Goal: Task Accomplishment & Management: Complete application form

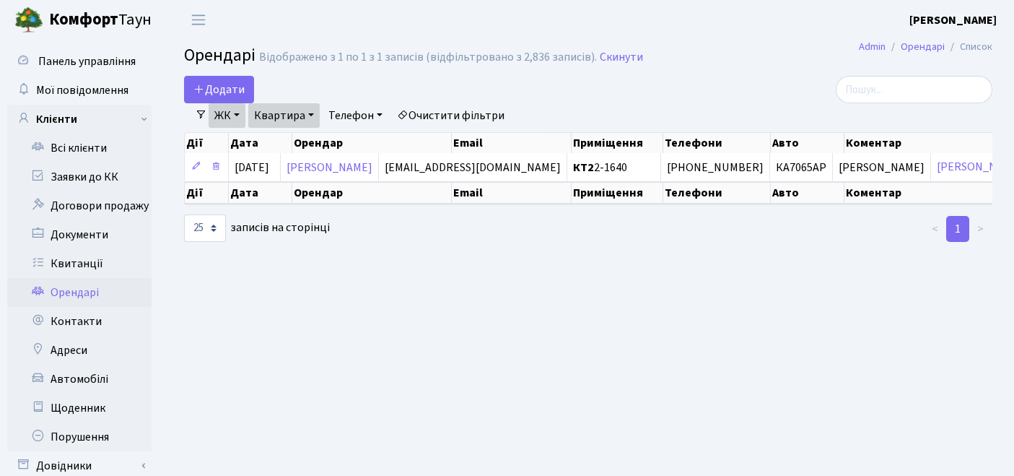
select select "25"
click at [78, 267] on link "Квитанції" at bounding box center [79, 263] width 144 height 29
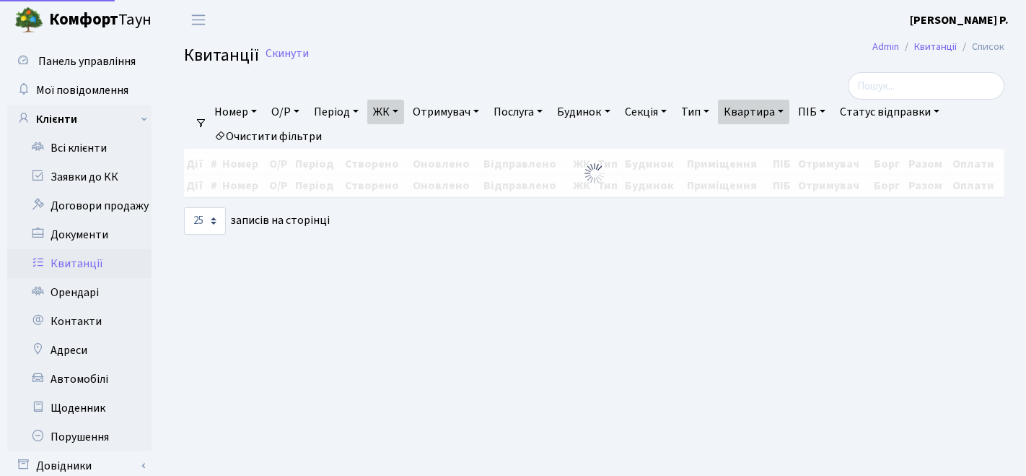
select select "25"
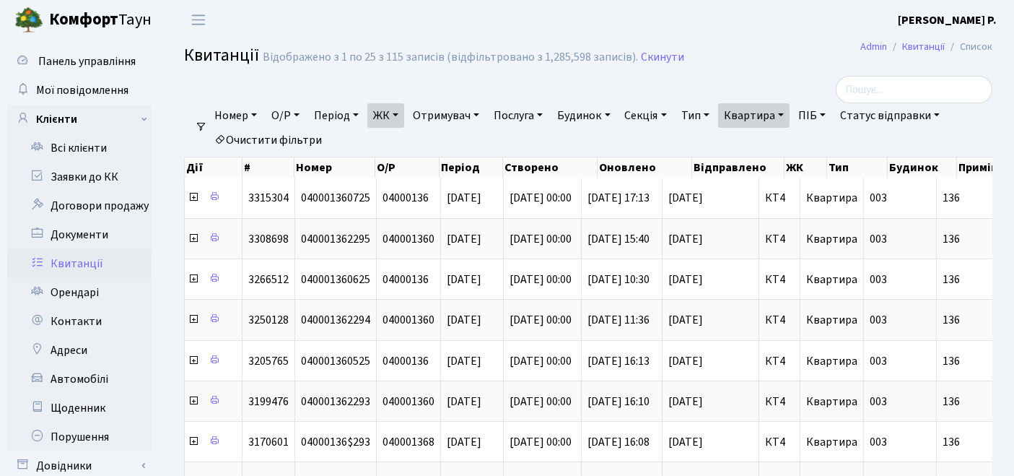
click at [289, 128] on link "Очистити фільтри" at bounding box center [268, 140] width 119 height 25
select select
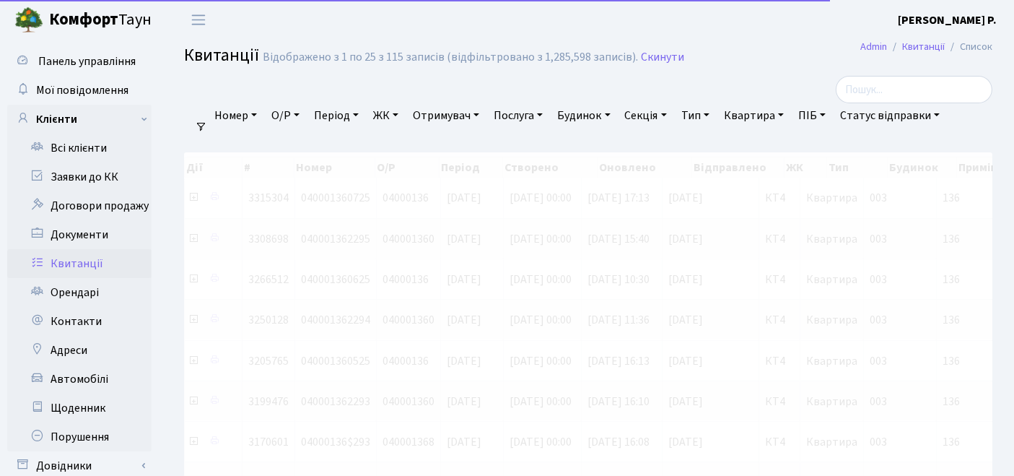
click at [385, 115] on link "ЖК" at bounding box center [385, 115] width 37 height 25
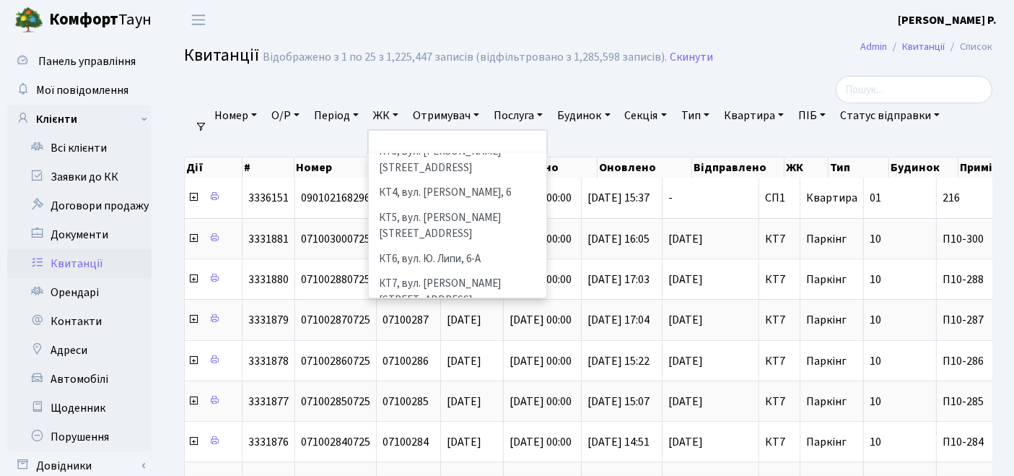
scroll to position [160, 0]
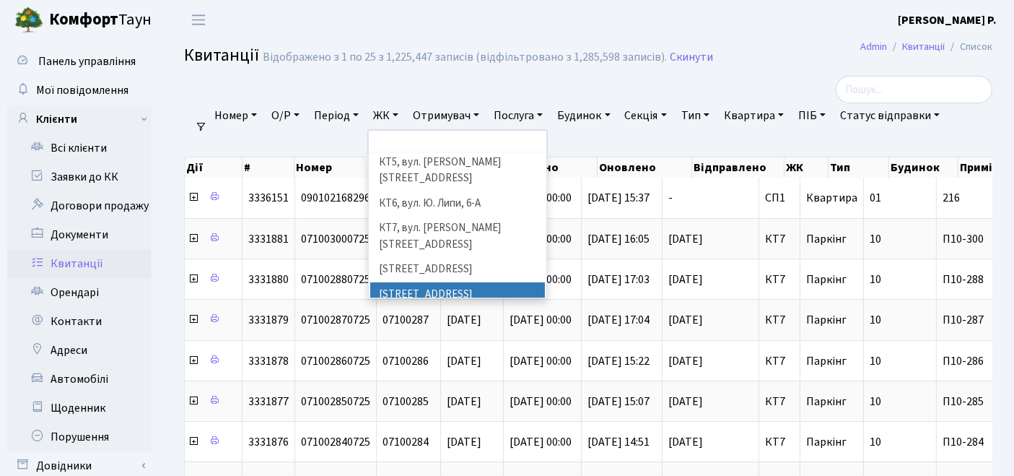
click at [418, 282] on li "[STREET_ADDRESS]" at bounding box center [457, 294] width 175 height 25
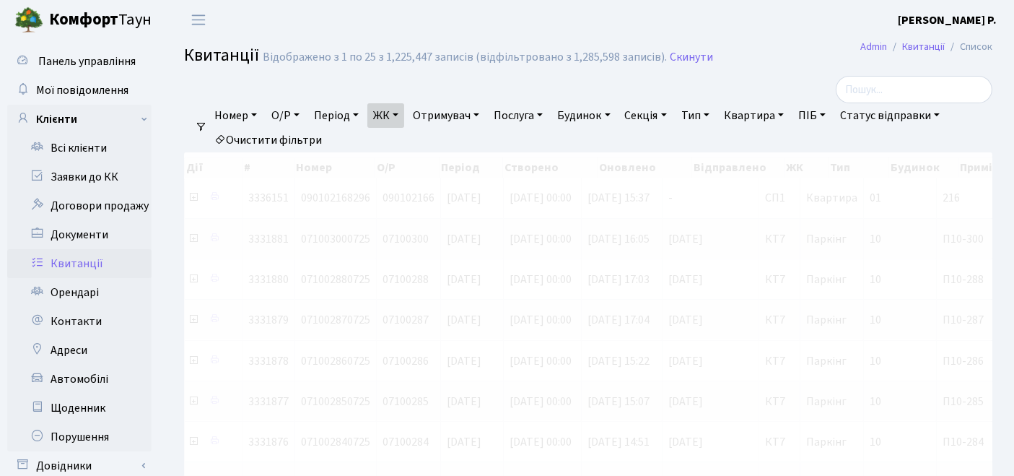
click at [762, 118] on link "Квартира" at bounding box center [753, 115] width 71 height 25
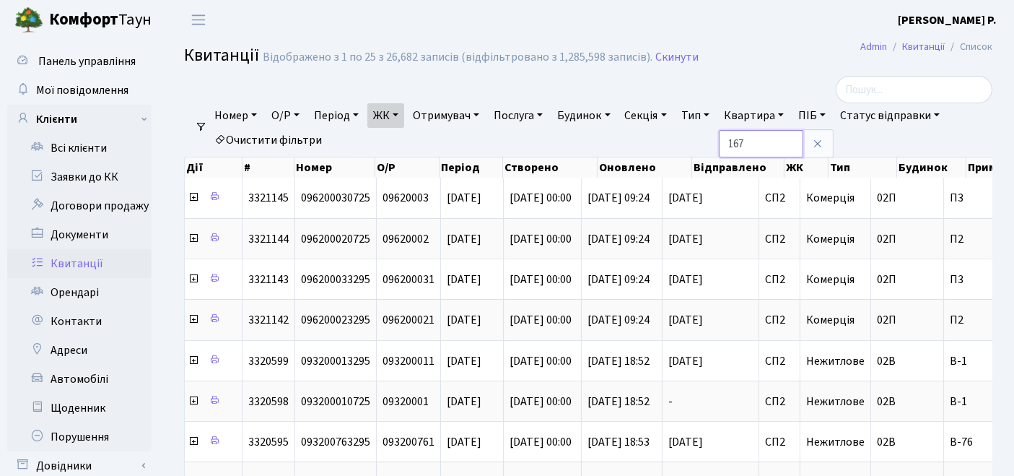
type input "167"
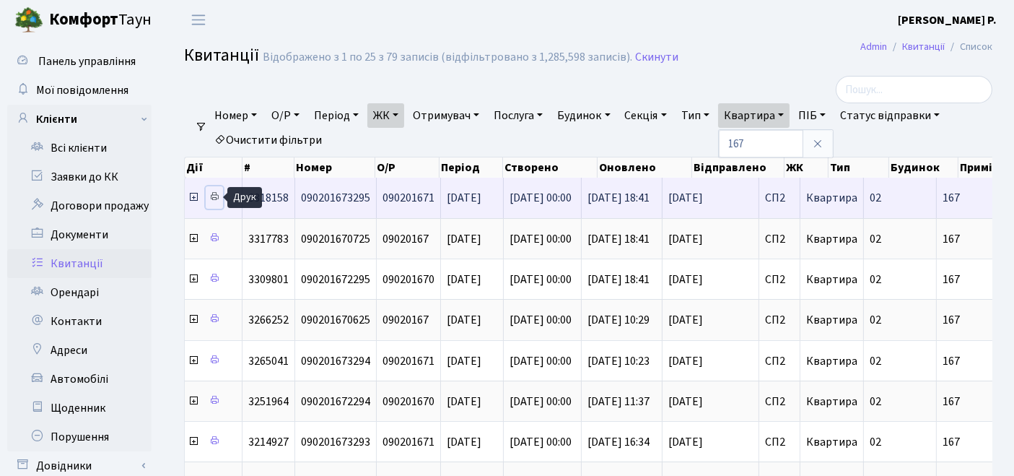
click at [214, 194] on icon at bounding box center [214, 196] width 10 height 10
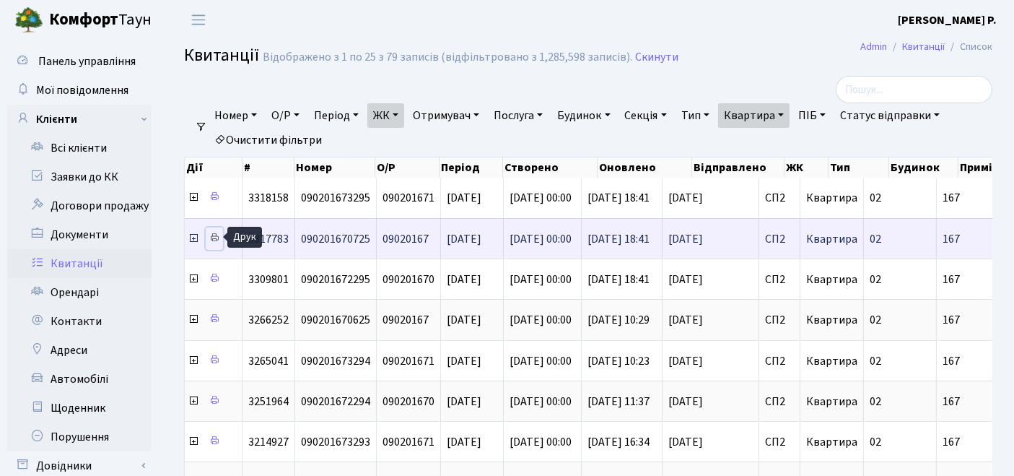
click at [211, 234] on icon at bounding box center [214, 237] width 10 height 10
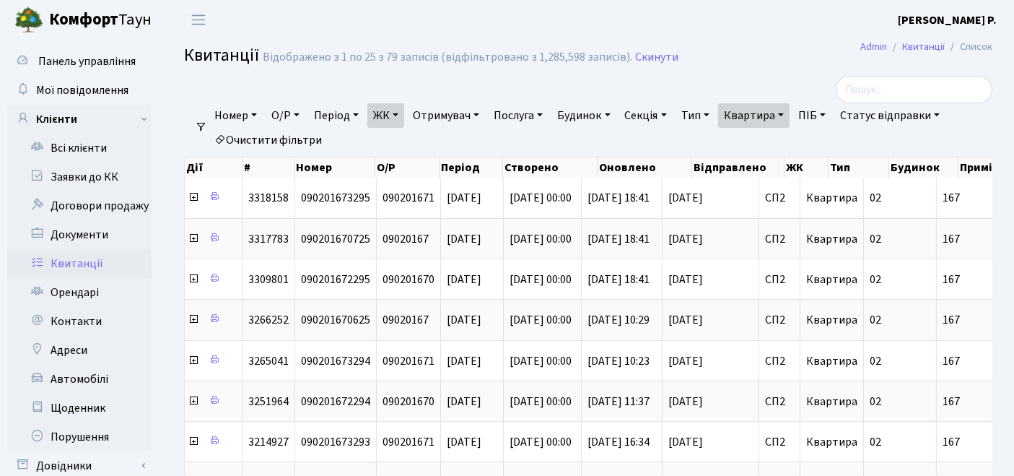
click at [236, 143] on link "Очистити фільтри" at bounding box center [268, 140] width 119 height 25
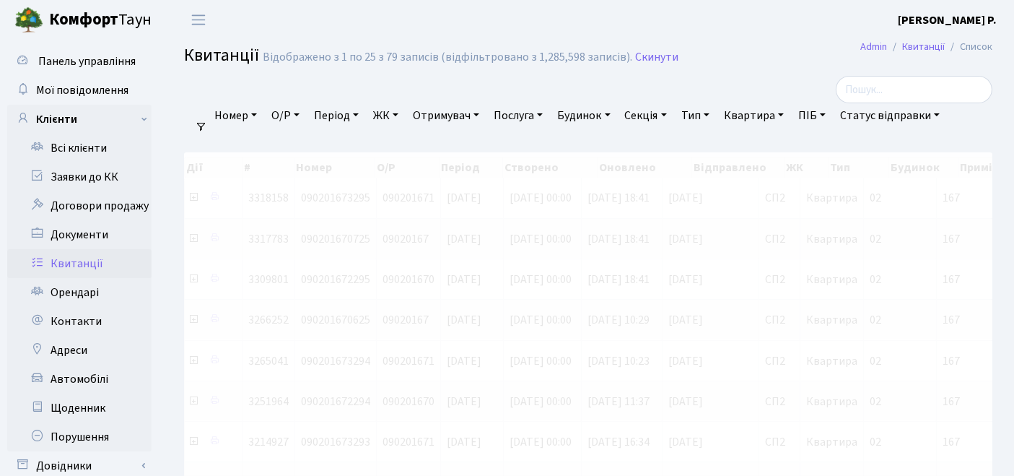
drag, startPoint x: 393, startPoint y: 110, endPoint x: 401, endPoint y: 113, distance: 7.8
click at [393, 112] on link "ЖК" at bounding box center [385, 115] width 37 height 25
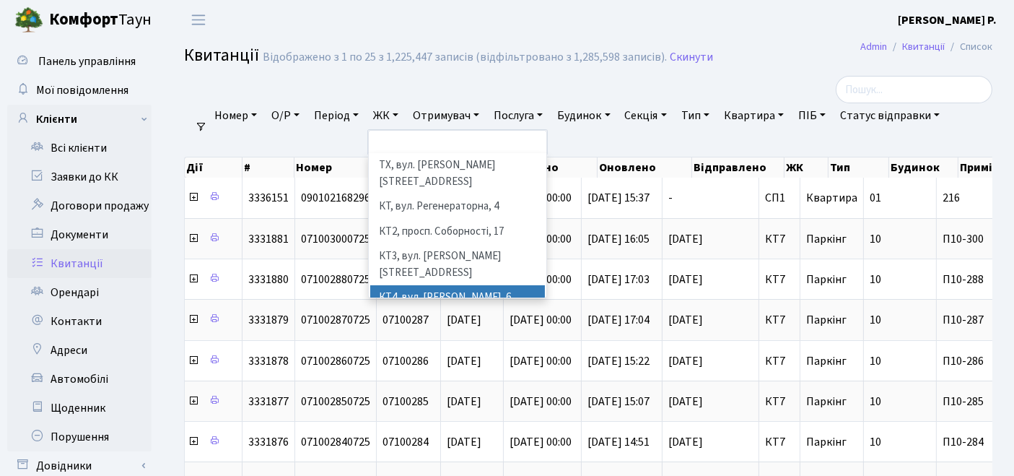
click at [411, 285] on li "КТ4, вул. [PERSON_NAME], 6" at bounding box center [457, 297] width 175 height 25
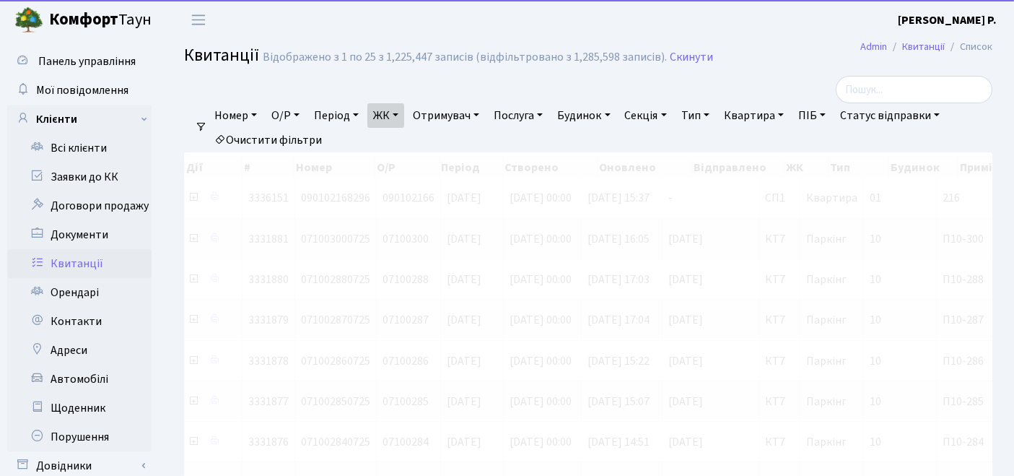
click at [757, 116] on link "Квартира" at bounding box center [753, 115] width 71 height 25
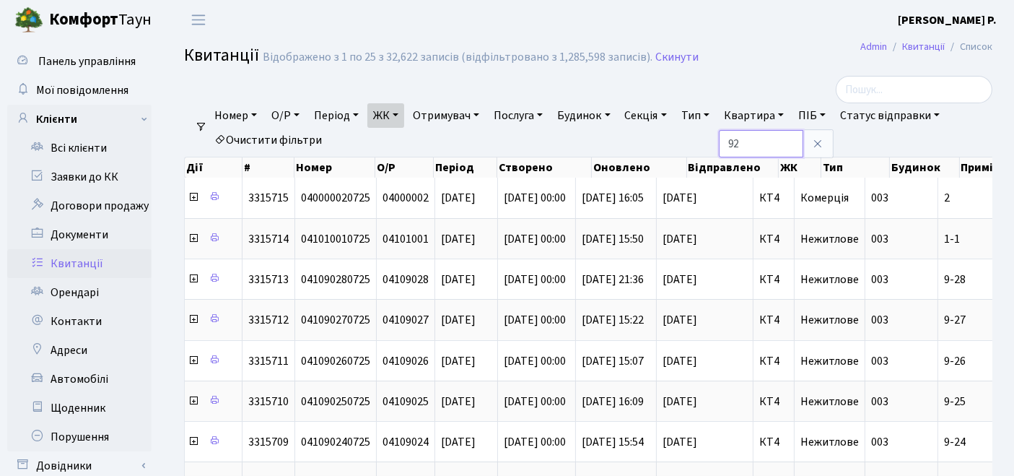
type input "92"
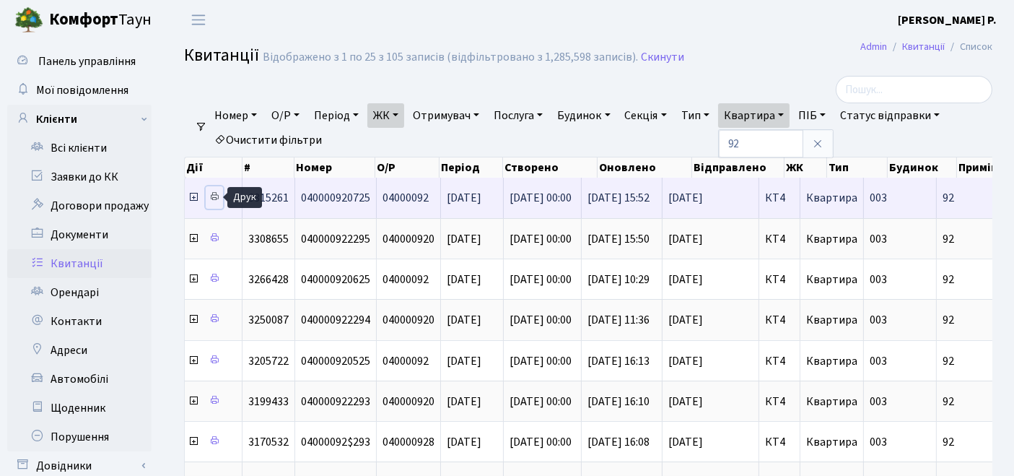
click at [214, 196] on icon at bounding box center [214, 196] width 10 height 10
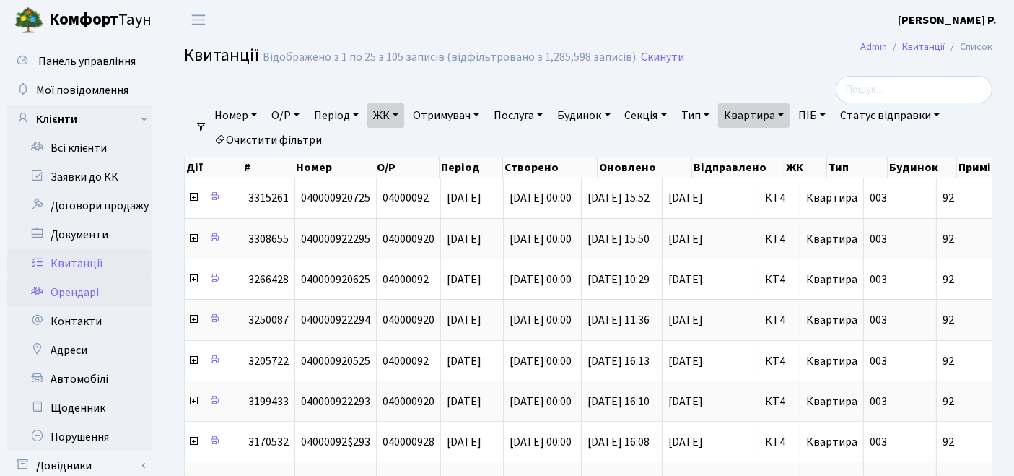
click at [77, 290] on link "Орендарі" at bounding box center [79, 292] width 144 height 29
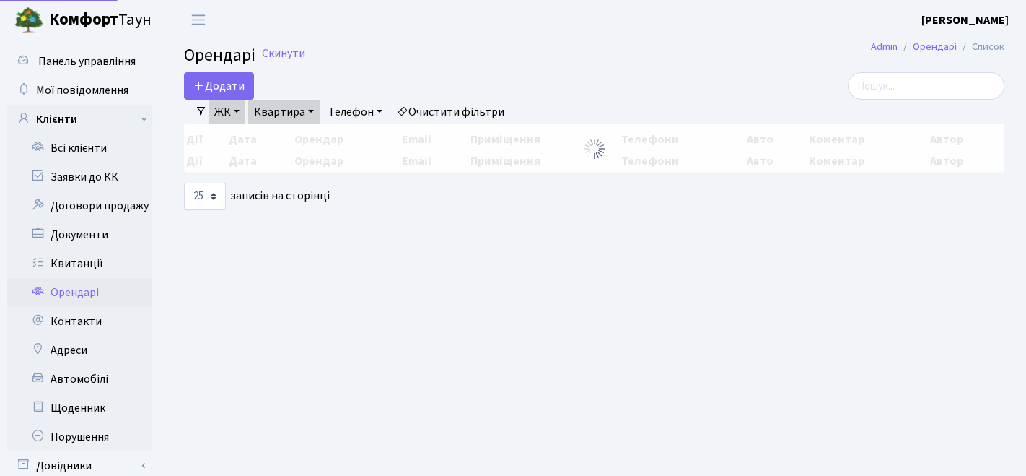
select select "25"
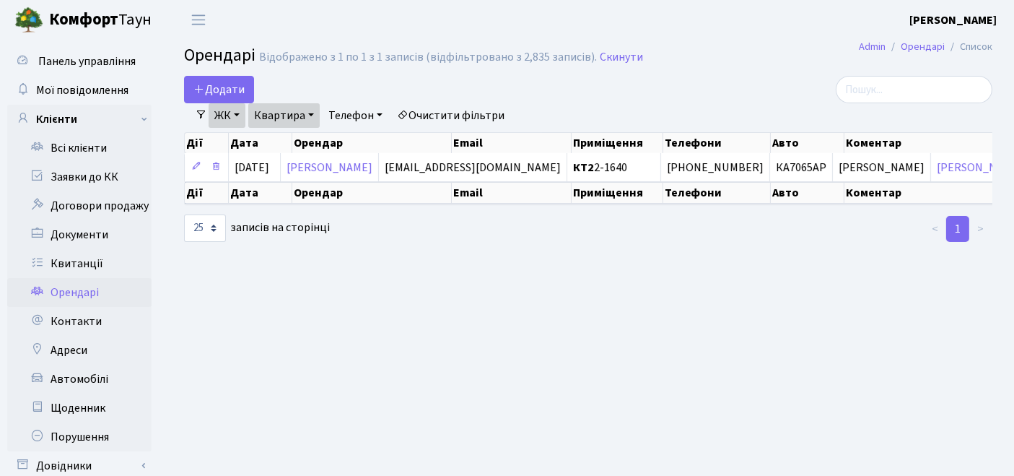
click at [442, 114] on link "Очистити фільтри" at bounding box center [450, 115] width 119 height 25
select select
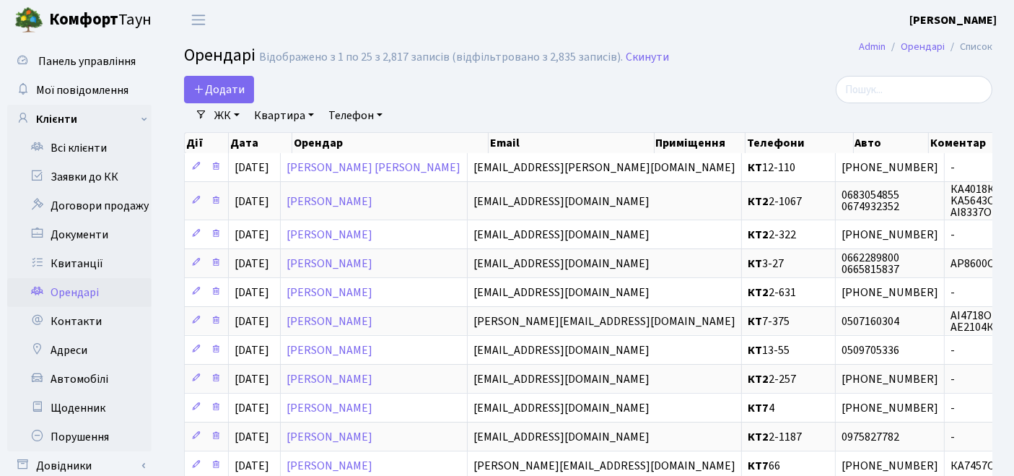
click at [222, 118] on link "ЖК" at bounding box center [227, 115] width 37 height 25
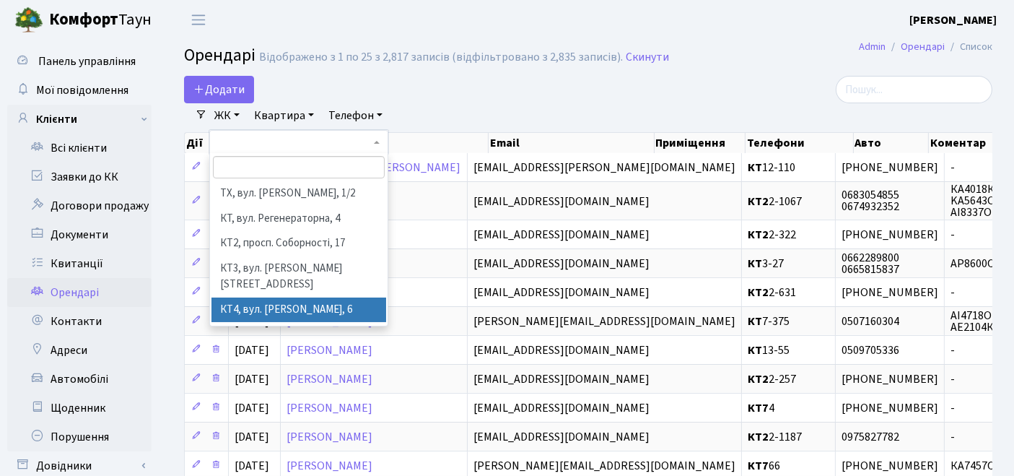
click at [230, 297] on li "КТ4, вул. [PERSON_NAME], 6" at bounding box center [299, 309] width 175 height 25
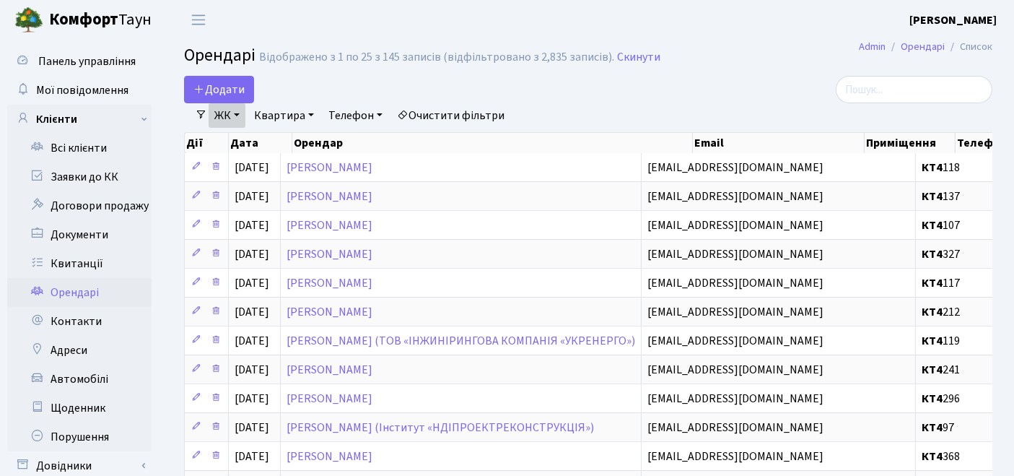
click at [297, 115] on link "Квартира" at bounding box center [283, 115] width 71 height 25
type input "92"
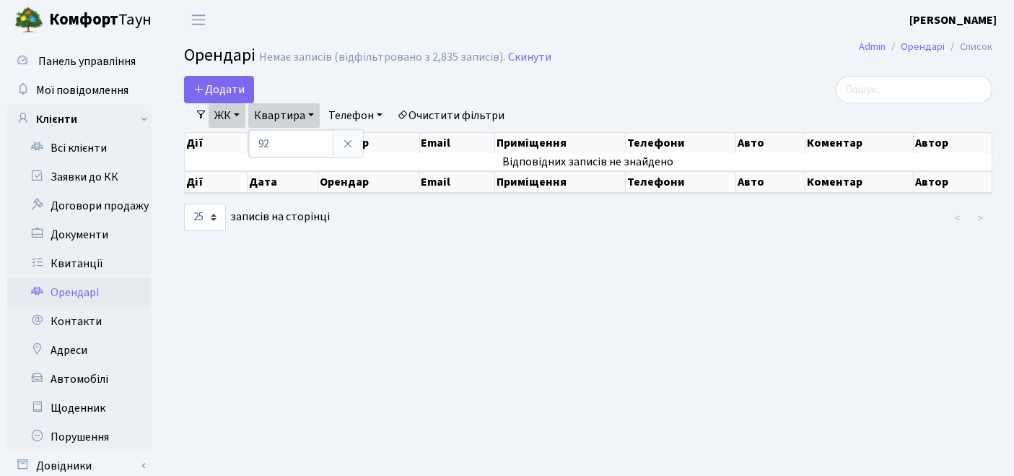
click at [501, 273] on main "Admin Орендарі Список Орендарі Немає записів (відфільтровано з 2,835 записів). …" at bounding box center [588, 278] width 852 height 476
click at [235, 116] on link "ЖК" at bounding box center [227, 115] width 37 height 25
click at [476, 328] on main "Admin Орендарі Список Орендарі Немає записів (відфільтровано з 2,835 записів). …" at bounding box center [588, 278] width 852 height 476
click at [305, 118] on link "Квартира" at bounding box center [283, 115] width 71 height 25
click at [359, 259] on main "Admin Орендарі Список Орендарі Немає записів (відфільтровано з 2,835 записів). …" at bounding box center [588, 278] width 852 height 476
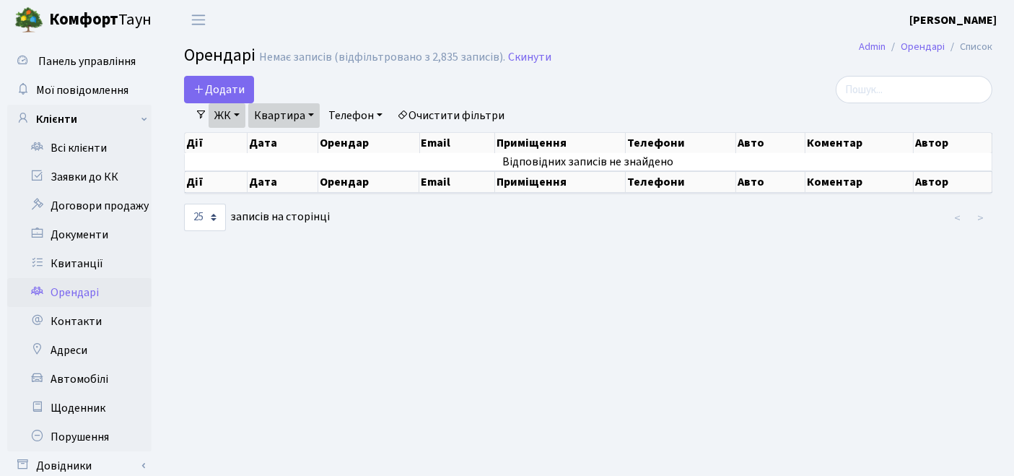
click at [225, 117] on link "ЖК" at bounding box center [227, 115] width 37 height 25
click at [494, 321] on main "Admin Орендарі Список Орендарі Немає записів (відфільтровано з 2,835 записів). …" at bounding box center [588, 278] width 852 height 476
click at [217, 82] on span "Додати" at bounding box center [218, 90] width 51 height 16
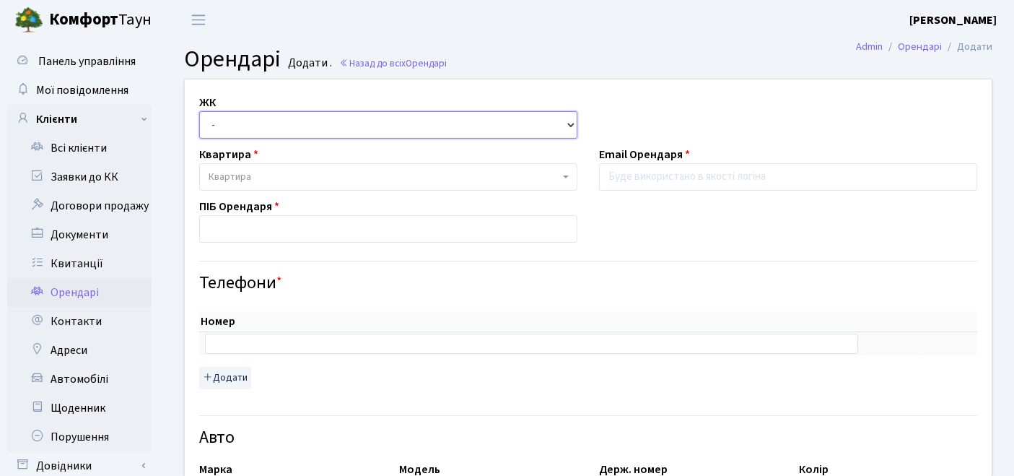
click at [274, 128] on select "- ТХ, вул. Ділова, 1/2 КТ, вул. Регенераторна, 4 КТ2, просп. Соборності, 17 КТ3…" at bounding box center [388, 124] width 378 height 27
select select "302"
click at [199, 111] on select "- ТХ, вул. Ділова, 1/2 КТ, вул. Регенераторна, 4 КТ2, просп. Соборності, 17 КТ3…" at bounding box center [388, 124] width 378 height 27
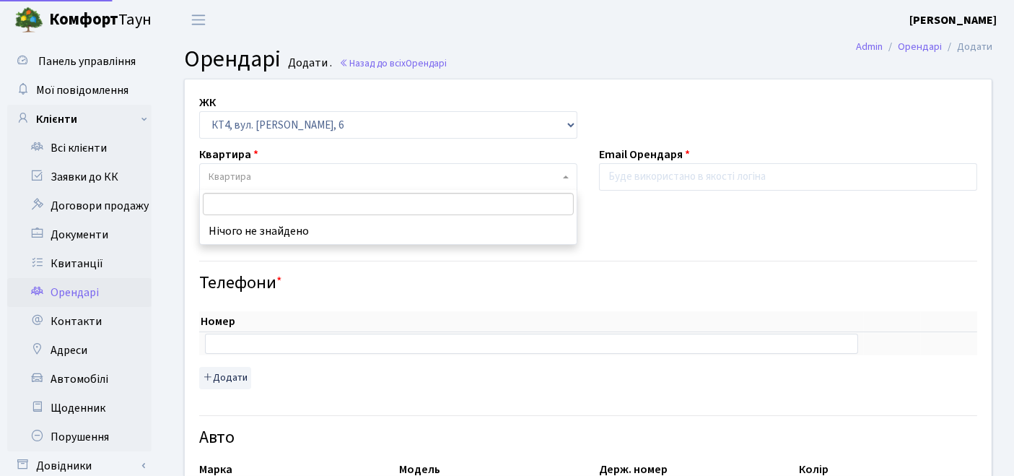
click at [284, 178] on span "Квартира" at bounding box center [384, 177] width 351 height 14
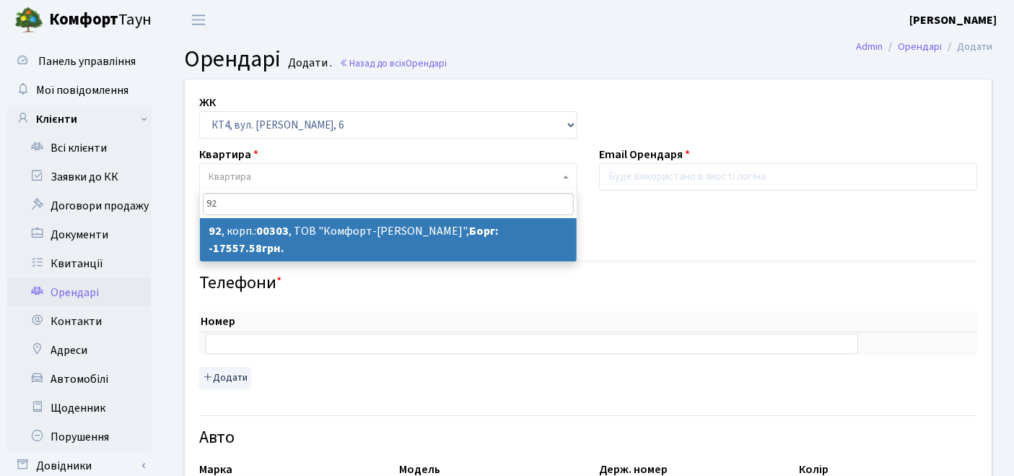
type input "92"
select select "16819"
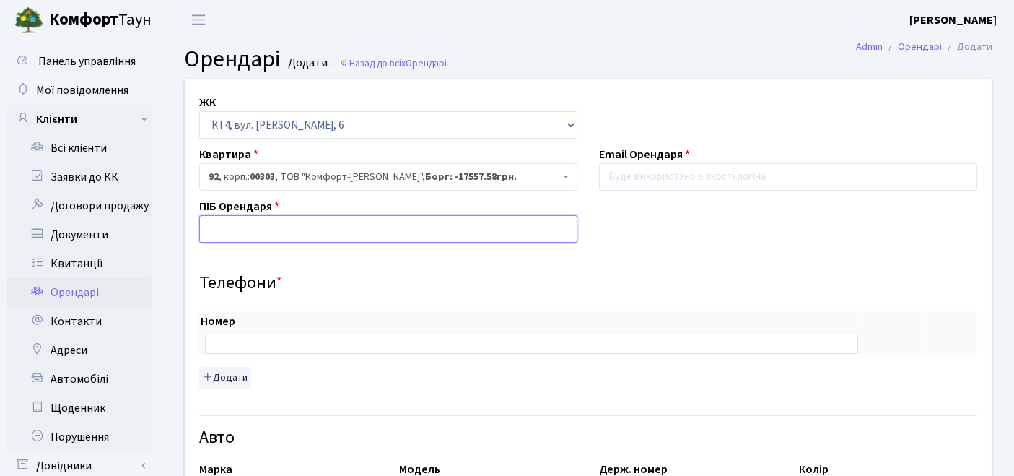
click at [380, 221] on input "text" at bounding box center [388, 228] width 378 height 27
paste input "[EMAIL_ADDRESS][DOMAIN_NAME]"
type input "[EMAIL_ADDRESS][DOMAIN_NAME]"
drag, startPoint x: 344, startPoint y: 229, endPoint x: 160, endPoint y: 235, distance: 184.2
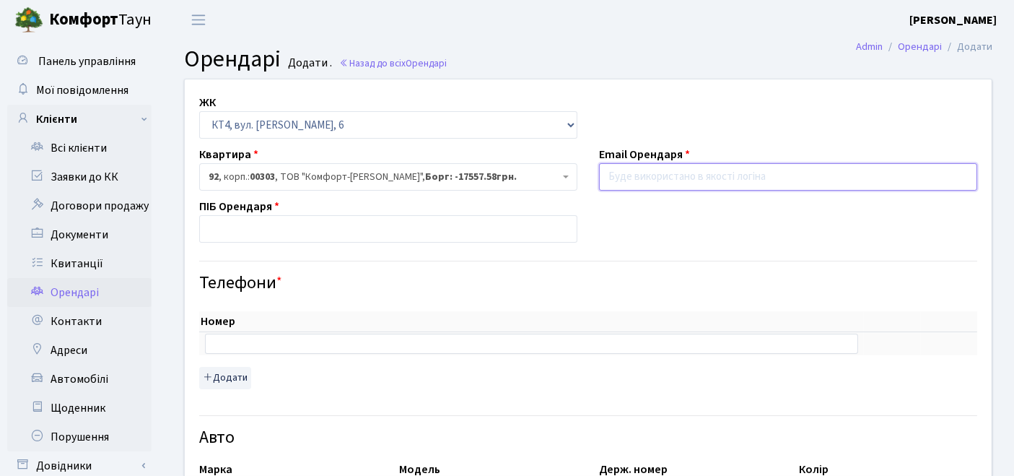
click at [624, 170] on input "email" at bounding box center [788, 176] width 378 height 27
paste input "[EMAIL_ADDRESS][DOMAIN_NAME]"
type input "[EMAIL_ADDRESS][DOMAIN_NAME]"
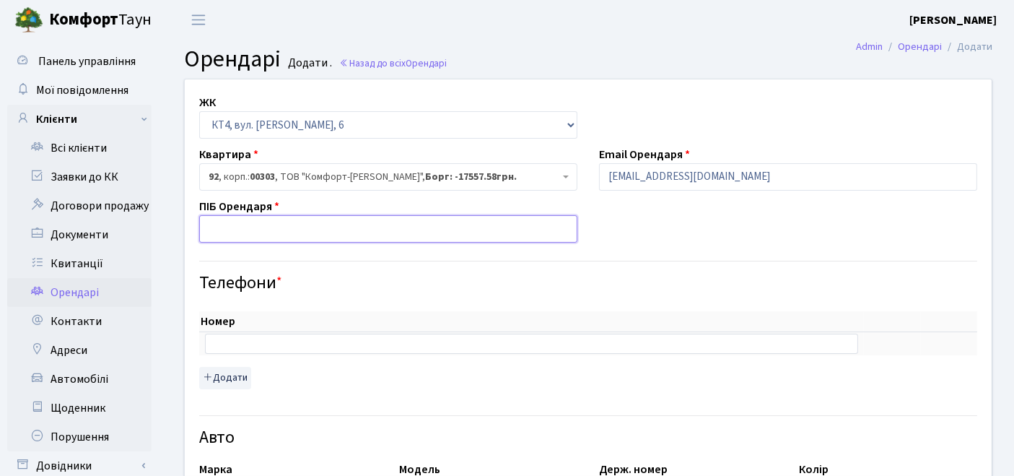
click at [463, 224] on input "text" at bounding box center [388, 228] width 378 height 27
click at [371, 227] on input "text" at bounding box center [388, 228] width 378 height 27
click at [371, 231] on input "Войцехович Пилип" at bounding box center [388, 228] width 378 height 27
type input "[PERSON_NAME]"
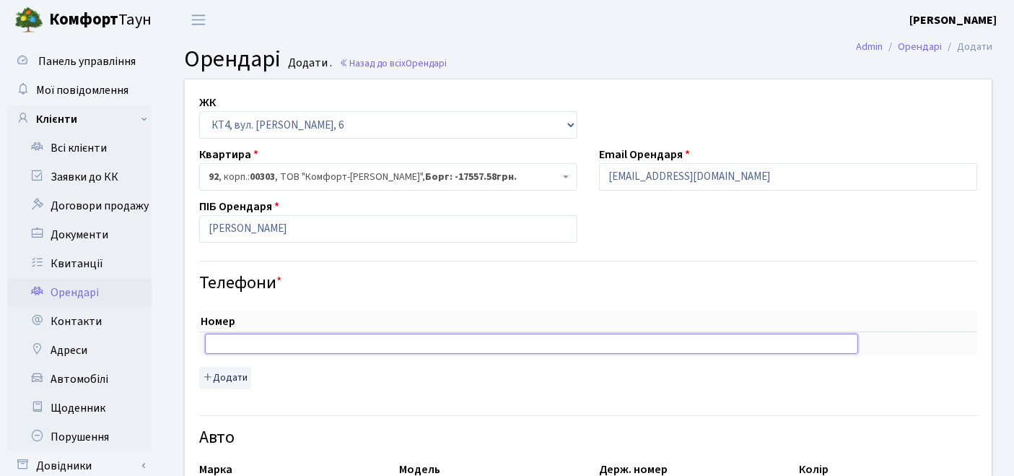
click at [276, 340] on input "text" at bounding box center [531, 343] width 653 height 20
type input "[PHONE_NUMBER]"
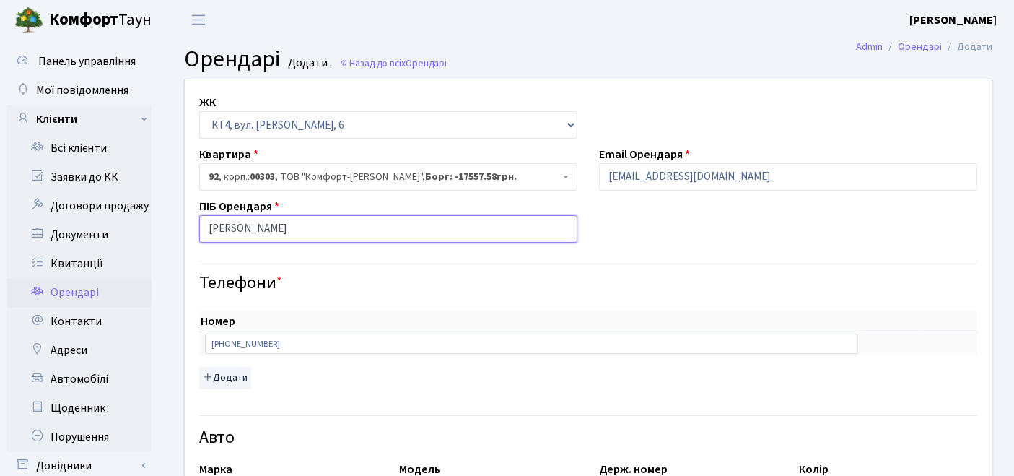
drag, startPoint x: 367, startPoint y: 228, endPoint x: 188, endPoint y: 222, distance: 178.4
click at [188, 222] on div "ПІБ Орендаря Войцехович Пилип Сергійович" at bounding box center [388, 220] width 400 height 45
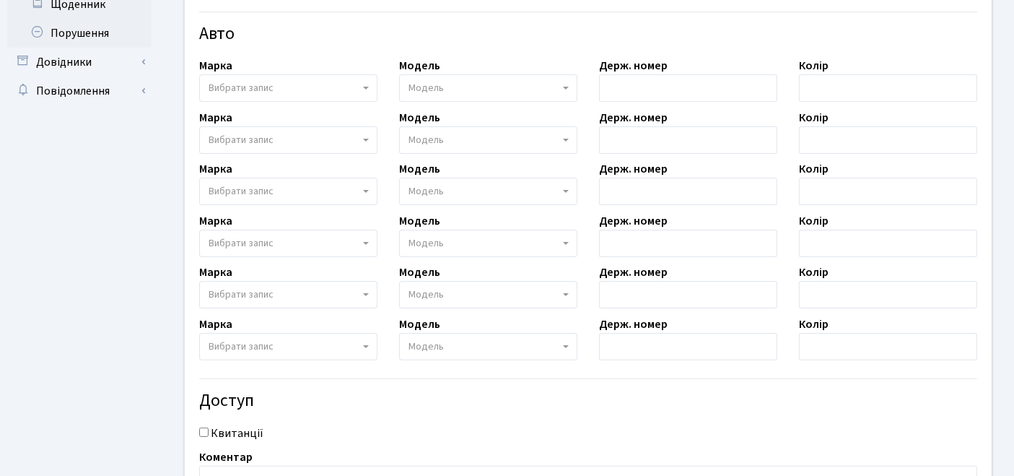
scroll to position [481, 0]
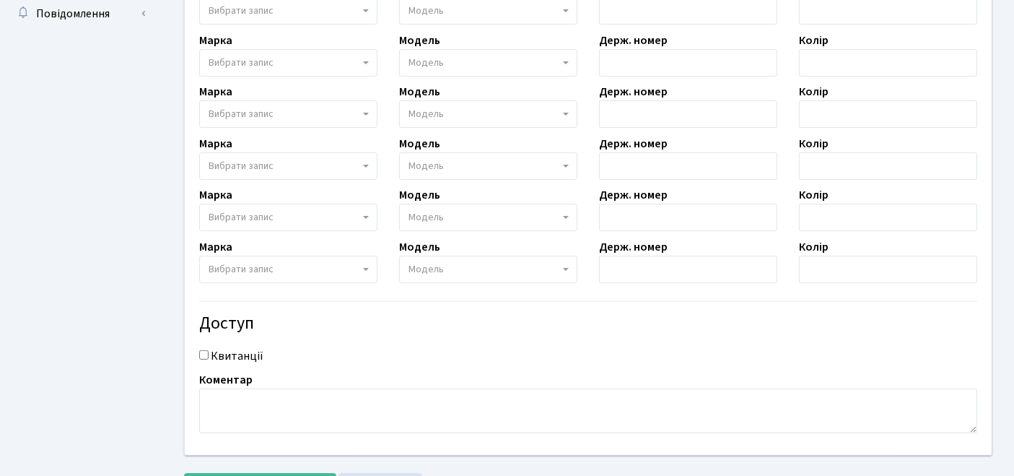
click at [202, 354] on input "Квитанції" at bounding box center [203, 354] width 9 height 9
checkbox input "true"
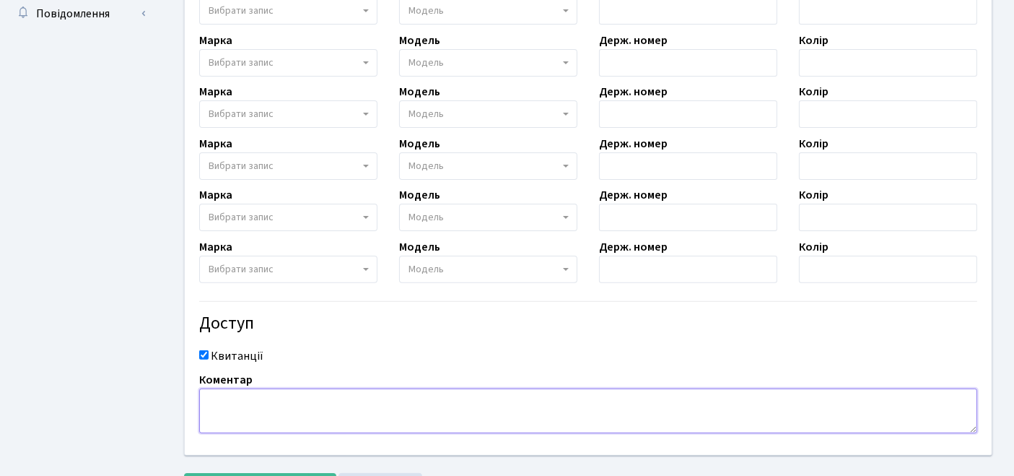
click at [221, 397] on textarea at bounding box center [588, 410] width 778 height 45
paste textarea "[PERSON_NAME]"
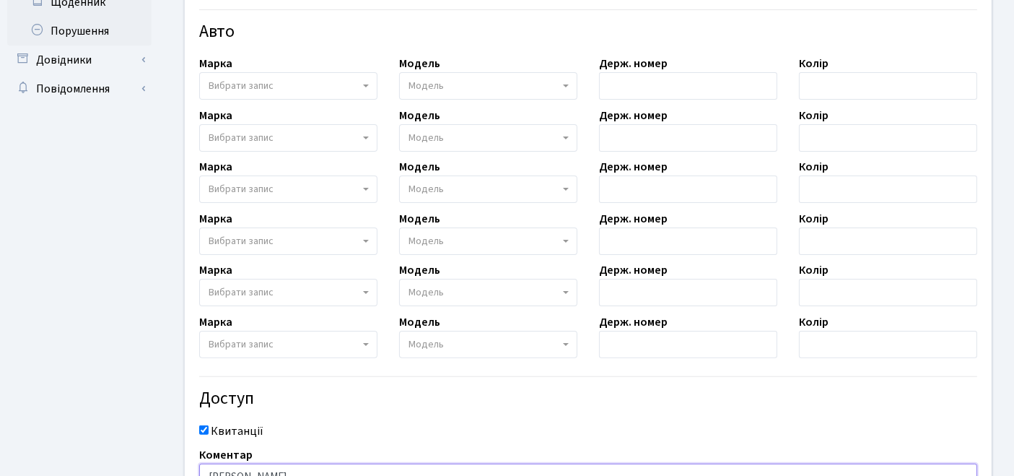
scroll to position [546, 0]
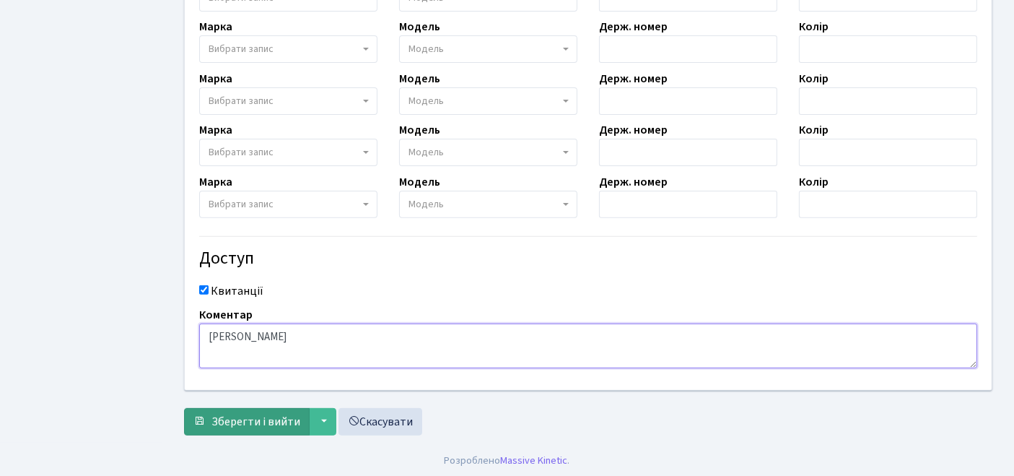
type textarea "[PERSON_NAME]"
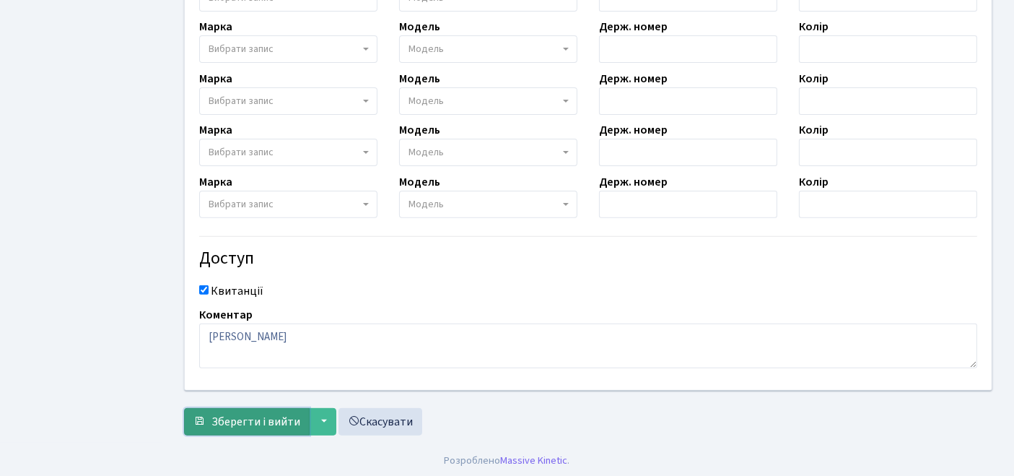
click at [238, 423] on span "Зберегти і вийти" at bounding box center [256, 422] width 89 height 16
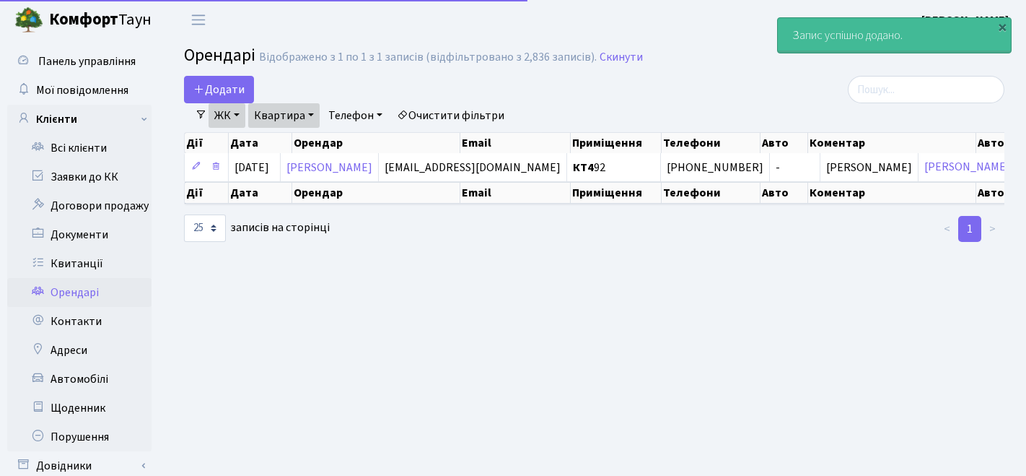
select select "25"
